Goal: Communication & Community: Answer question/provide support

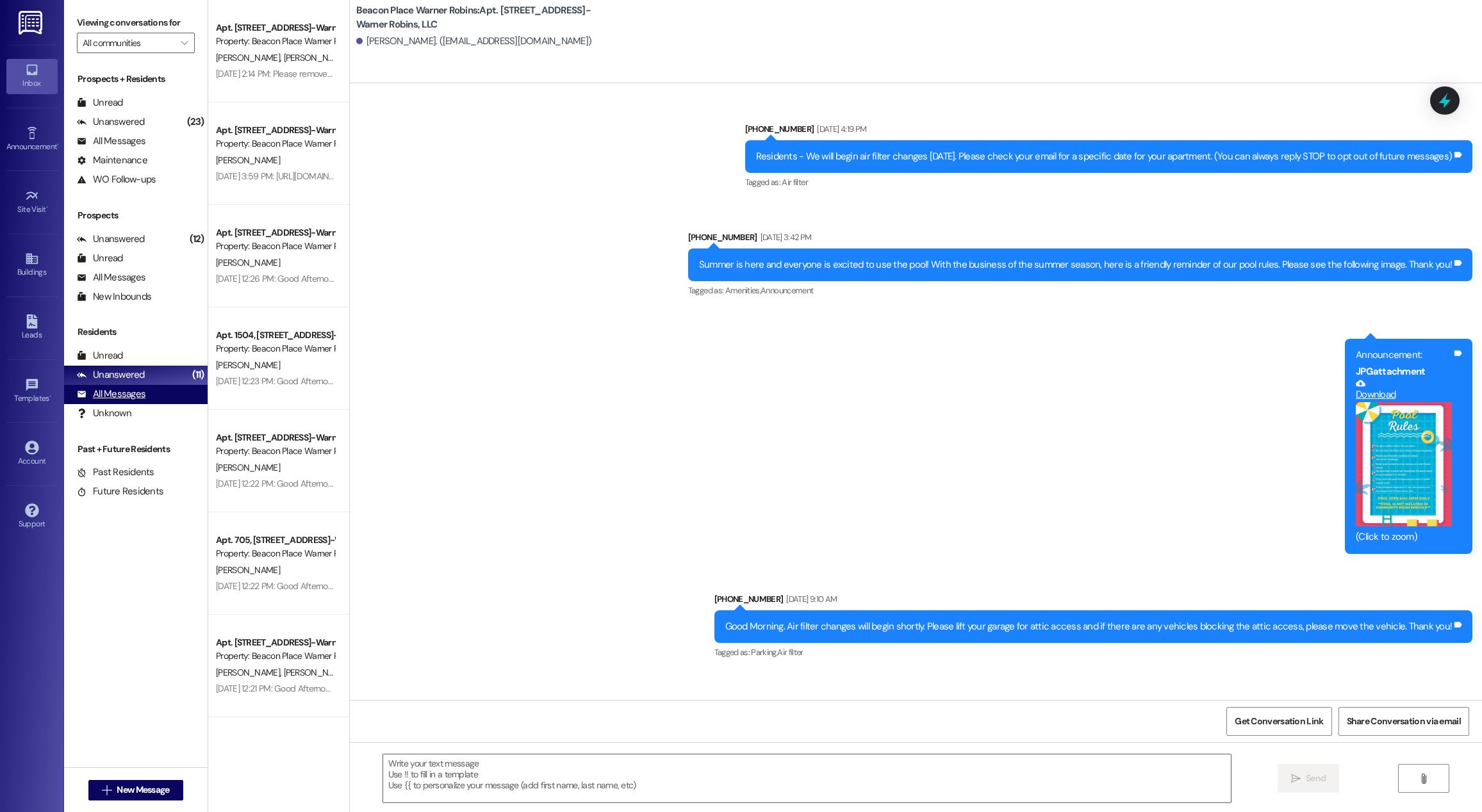
click at [120, 390] on div "All Messages" at bounding box center [111, 394] width 69 height 13
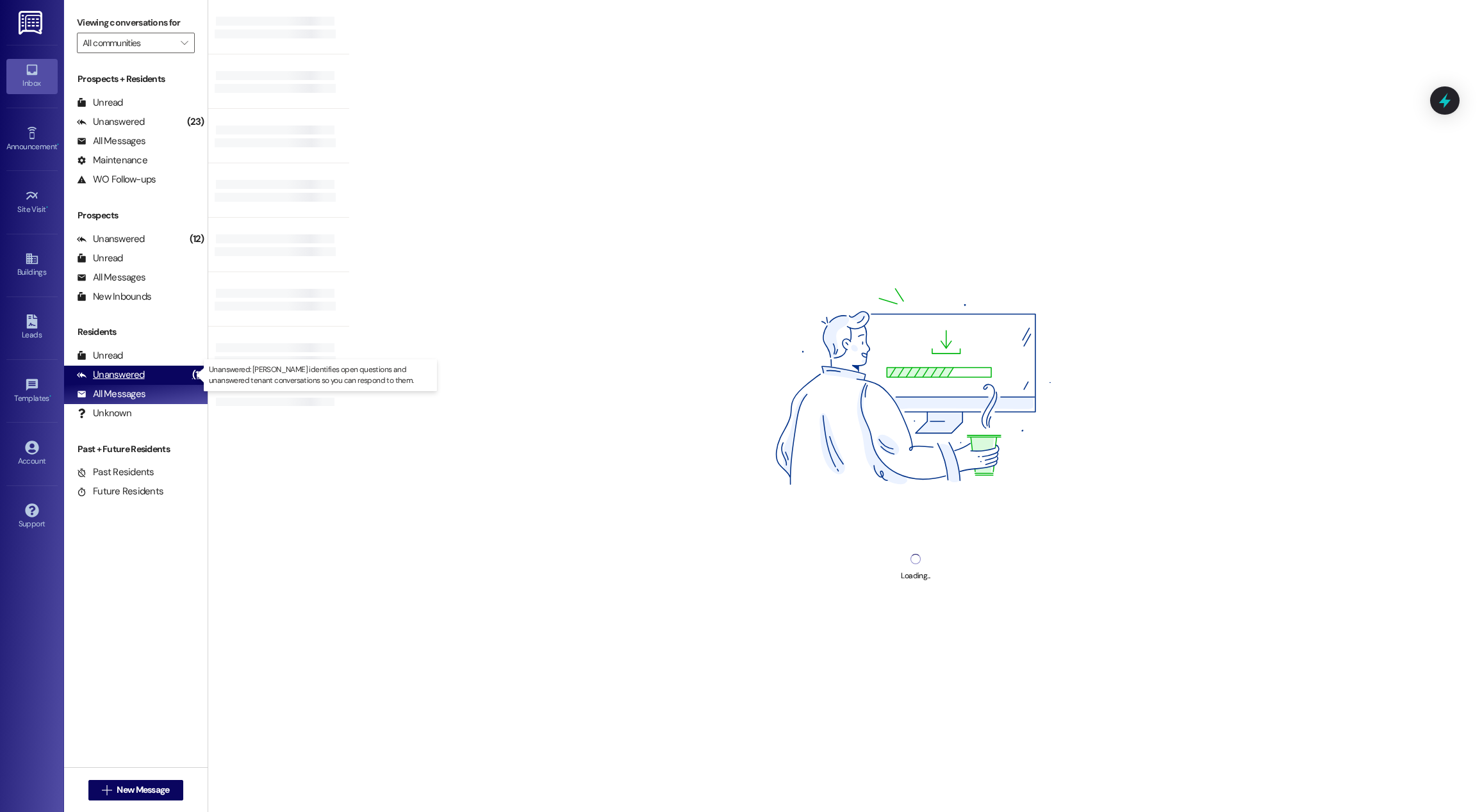
click at [136, 383] on div "Unanswered (11)" at bounding box center [135, 376] width 144 height 19
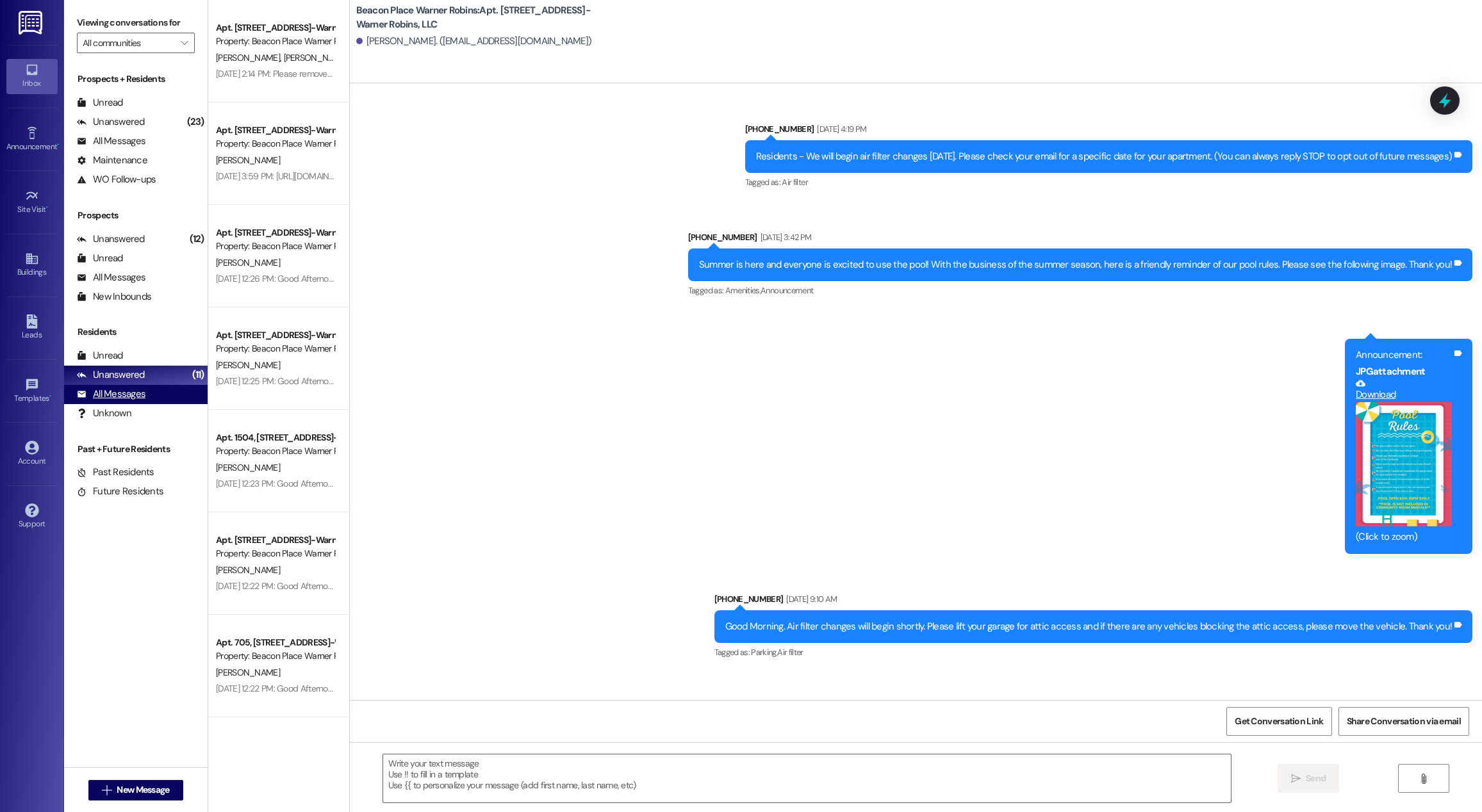
scroll to position [13255, 0]
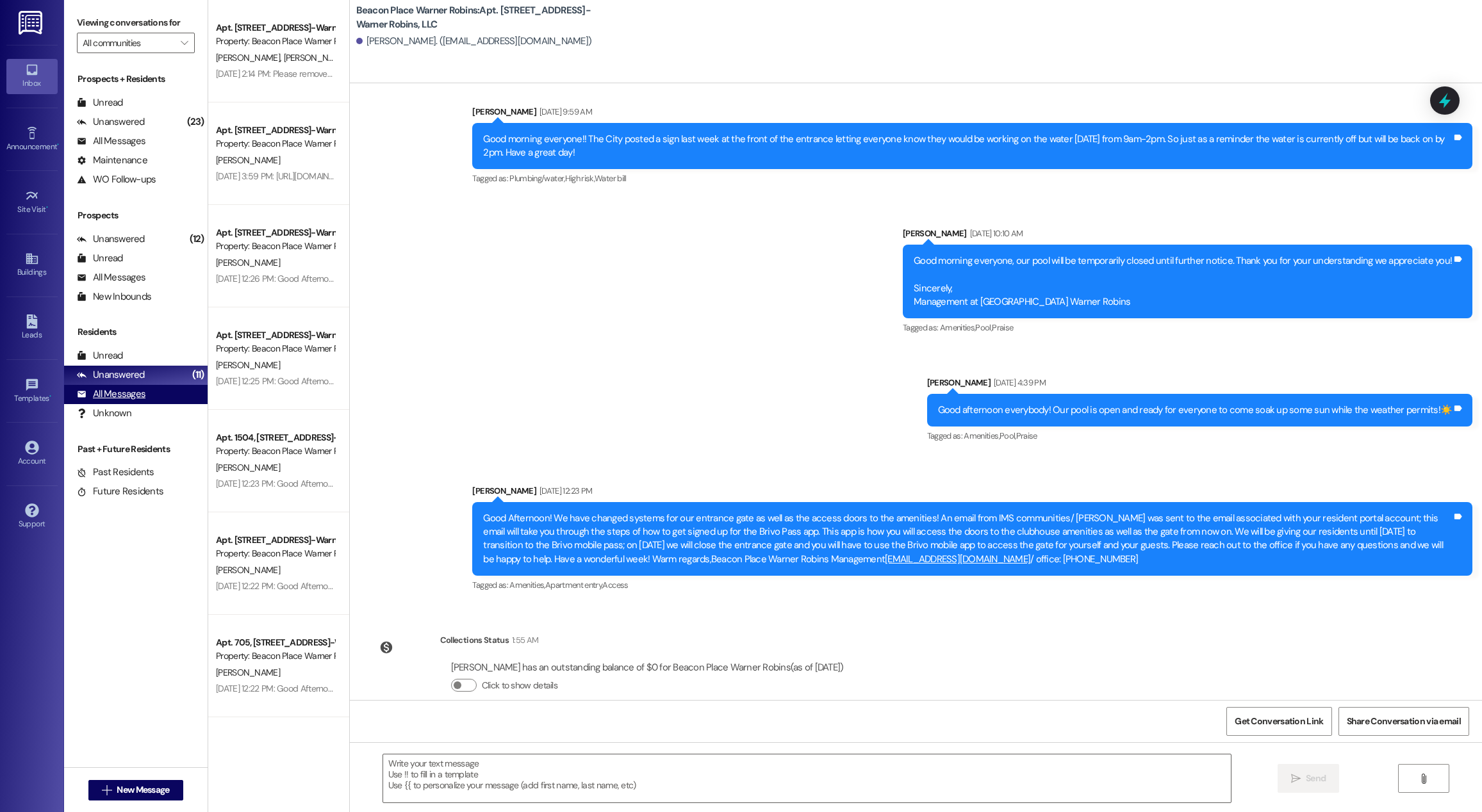
click at [136, 385] on div "All Messages (undefined)" at bounding box center [135, 395] width 144 height 19
click at [140, 380] on div "Unanswered" at bounding box center [111, 374] width 68 height 13
click at [124, 375] on div "Unanswered" at bounding box center [111, 374] width 68 height 13
click at [145, 234] on div "Unanswered (12)" at bounding box center [135, 239] width 144 height 19
